Goal: Transaction & Acquisition: Purchase product/service

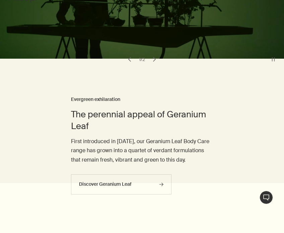
scroll to position [86, 0]
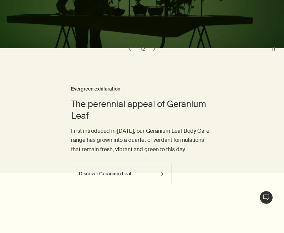
click at [266, 147] on div at bounding box center [142, 147] width 284 height 0
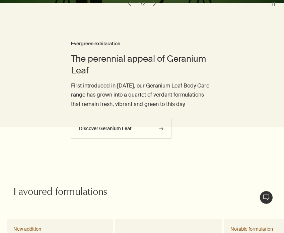
scroll to position [0, 0]
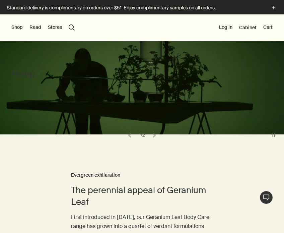
click at [19, 24] on button "Shop" at bounding box center [16, 27] width 11 height 7
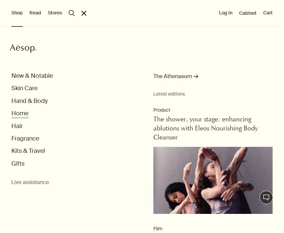
click at [24, 111] on button "Home" at bounding box center [19, 114] width 17 height 8
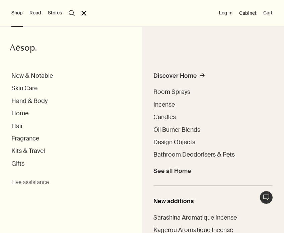
click at [164, 106] on span "Incense" at bounding box center [163, 105] width 21 height 8
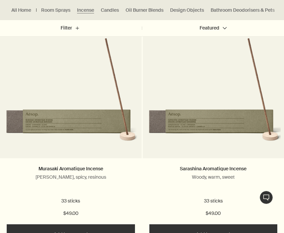
scroll to position [233, 0]
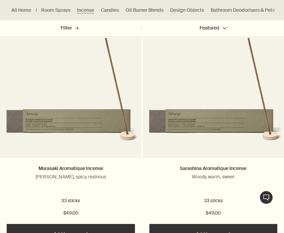
click at [267, 0] on div at bounding box center [142, 0] width 284 height 0
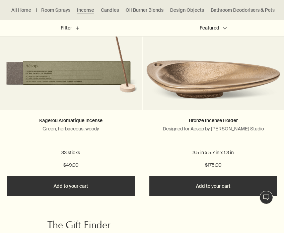
scroll to position [517, 0]
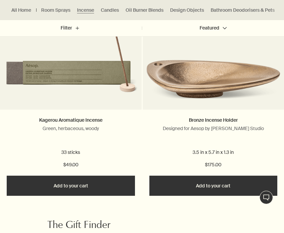
click at [106, 185] on button "Add Add to your cart" at bounding box center [71, 186] width 128 height 20
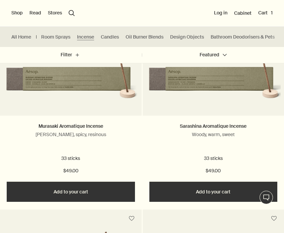
scroll to position [273, 0]
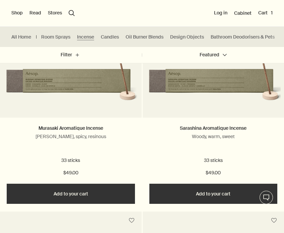
click at [102, 192] on button "Add Add to your cart" at bounding box center [71, 194] width 128 height 20
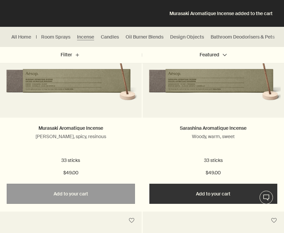
click at [179, 192] on button "Add Add to your cart" at bounding box center [213, 194] width 128 height 20
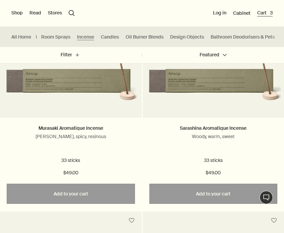
click at [270, 16] on button "Cart 3" at bounding box center [264, 13] width 15 height 7
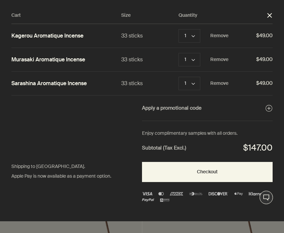
scroll to position [0, 0]
click at [196, 44] on div "Kagerou Aromatique Incense 33 sticks 1 chevron Remove $49.00" at bounding box center [141, 35] width 261 height 23
click at [195, 40] on button "1 chevron" at bounding box center [190, 35] width 22 height 13
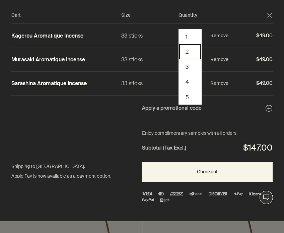
click at [186, 55] on button "2" at bounding box center [190, 51] width 22 height 15
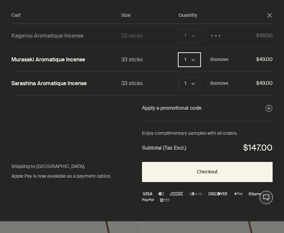
click at [189, 55] on button "1 chevron" at bounding box center [190, 59] width 22 height 13
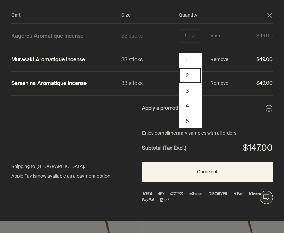
click at [185, 76] on button "2" at bounding box center [190, 75] width 22 height 15
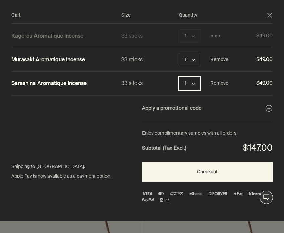
click at [187, 86] on button "1 chevron" at bounding box center [190, 83] width 22 height 13
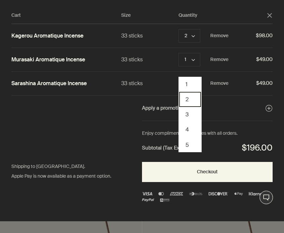
click at [181, 102] on button "2" at bounding box center [190, 99] width 22 height 15
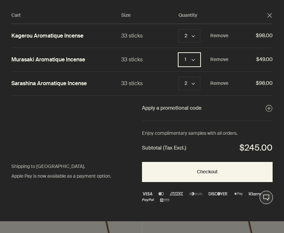
click at [190, 59] on button "1 chevron" at bounding box center [190, 59] width 22 height 13
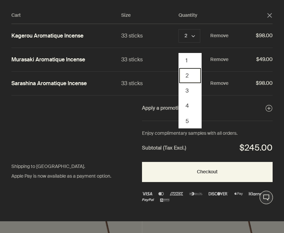
click at [185, 75] on button "2" at bounding box center [190, 75] width 22 height 15
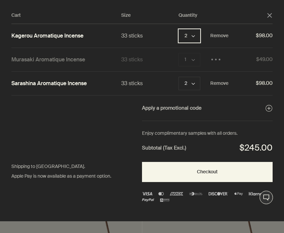
click at [192, 35] on icon "chevron" at bounding box center [193, 36] width 3 height 3
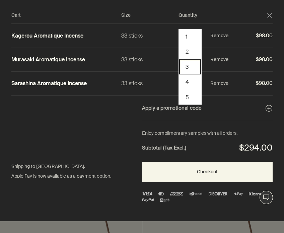
click at [190, 66] on button "3" at bounding box center [190, 66] width 22 height 15
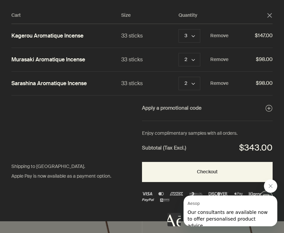
click at [190, 68] on div "Murasaki Aromatique Incense 33 sticks 2 chevron Remove $98.00" at bounding box center [141, 59] width 261 height 23
click at [191, 63] on button "2 chevron" at bounding box center [190, 59] width 22 height 13
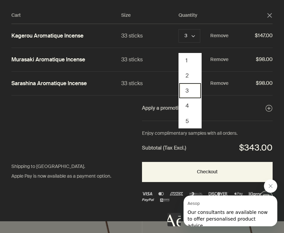
click at [184, 87] on button "3" at bounding box center [190, 90] width 22 height 15
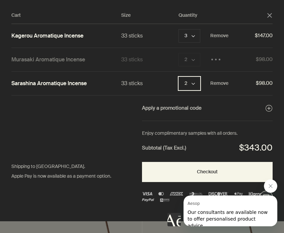
click at [186, 79] on button "2 chevron" at bounding box center [190, 83] width 22 height 13
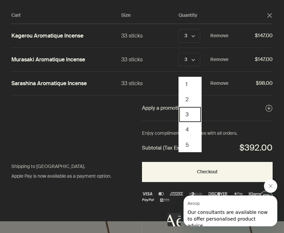
click at [185, 108] on button "3" at bounding box center [190, 114] width 22 height 15
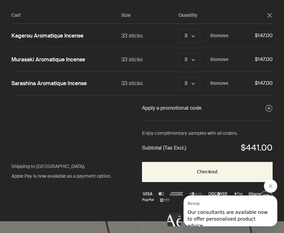
click at [270, 15] on icon "close" at bounding box center [269, 15] width 5 height 5
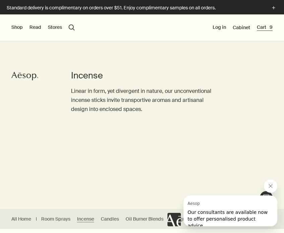
click at [265, 26] on button "Cart 9" at bounding box center [265, 27] width 16 height 7
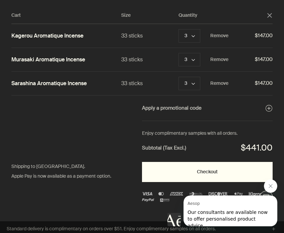
click at [185, 169] on button "Checkout" at bounding box center [207, 172] width 131 height 20
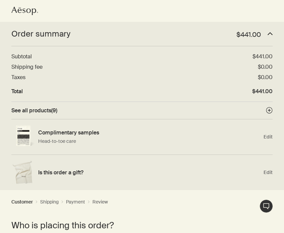
click at [31, 10] on icon "Aesop logo" at bounding box center [24, 11] width 27 height 8
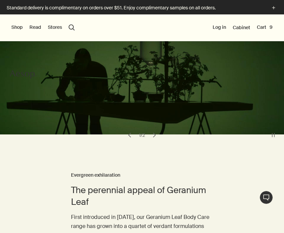
click at [14, 27] on button "Shop" at bounding box center [16, 27] width 11 height 7
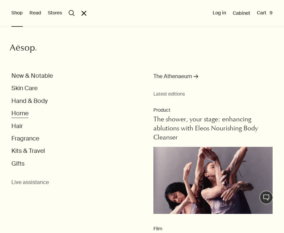
click at [21, 114] on button "Home" at bounding box center [19, 114] width 17 height 8
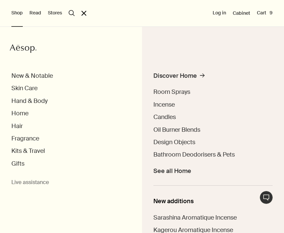
click at [271, 233] on div at bounding box center [142, 233] width 284 height 0
click at [184, 72] on div "Discover Home" at bounding box center [175, 76] width 44 height 8
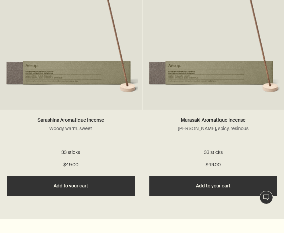
scroll to position [774, 0]
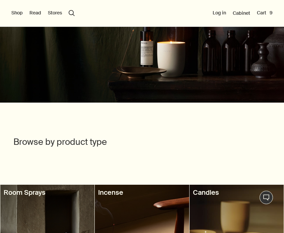
scroll to position [0, 0]
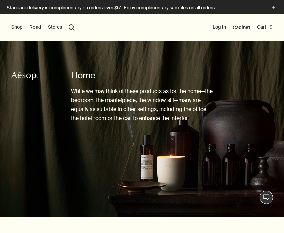
click at [262, 24] on button "Cart 9" at bounding box center [265, 27] width 16 height 7
